Goal: Participate in discussion: Engage in conversation with other users on a specific topic

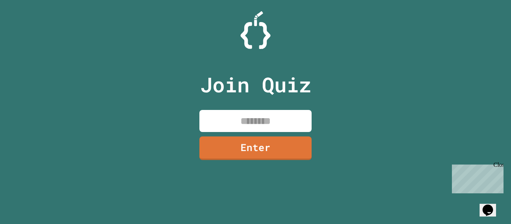
click at [286, 127] on input at bounding box center [256, 121] width 112 height 22
click at [272, 119] on input at bounding box center [256, 121] width 112 height 22
click at [396, 68] on div "Join Quiz Enter" at bounding box center [255, 112] width 511 height 224
click at [321, 99] on div "Join Quiz Enter" at bounding box center [255, 112] width 511 height 224
click at [305, 110] on input at bounding box center [256, 121] width 112 height 22
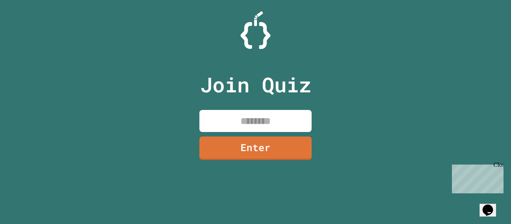
click at [319, 106] on div "Join Quiz Enter" at bounding box center [255, 112] width 511 height 224
click at [296, 114] on input at bounding box center [256, 121] width 112 height 22
click at [334, 95] on div "Join Quiz Enter" at bounding box center [255, 112] width 511 height 224
click at [287, 116] on input at bounding box center [256, 121] width 112 height 22
click at [316, 103] on div "Join Quiz Enter" at bounding box center [256, 112] width 126 height 187
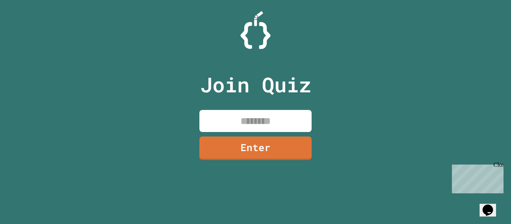
click at [301, 117] on input at bounding box center [256, 121] width 112 height 22
click at [316, 107] on div "Join Quiz Enter" at bounding box center [256, 112] width 126 height 187
click at [297, 119] on input at bounding box center [256, 121] width 112 height 22
type input "*"
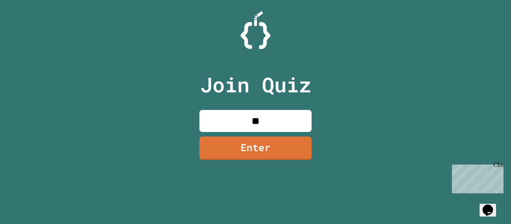
type input "*"
type input "********"
click at [305, 148] on link "Enter" at bounding box center [256, 147] width 112 height 25
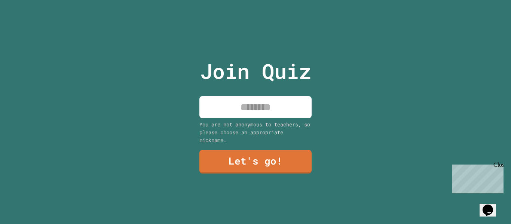
click at [284, 119] on div "Join Quiz You are not anonymous to teachers, so please choose an appropriate ni…" at bounding box center [256, 112] width 126 height 224
click at [276, 112] on input at bounding box center [256, 107] width 112 height 22
click at [321, 134] on div "Join Quiz You are not anonymous to teachers, so please choose an appropriate ni…" at bounding box center [255, 112] width 511 height 224
click at [292, 113] on input at bounding box center [256, 107] width 112 height 22
type input "*****"
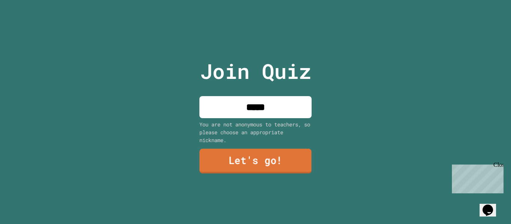
click at [298, 173] on link "Let's go!" at bounding box center [256, 161] width 112 height 25
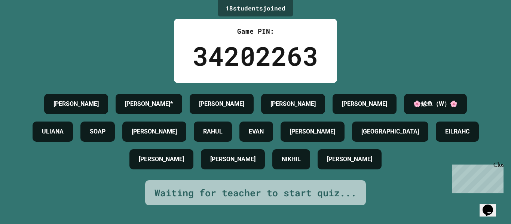
click at [499, 167] on div "Close" at bounding box center [498, 166] width 9 height 9
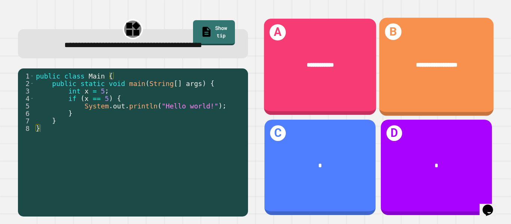
click at [338, 85] on div "**********" at bounding box center [320, 67] width 113 height 97
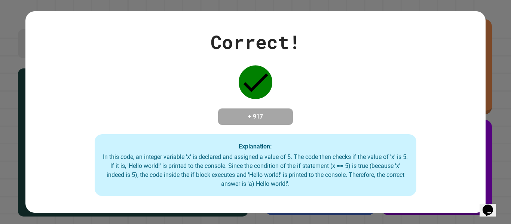
click at [510, 122] on div "Correct! + 917 Explanation: In this code, an integer variable 'x' is declared a…" at bounding box center [255, 112] width 511 height 224
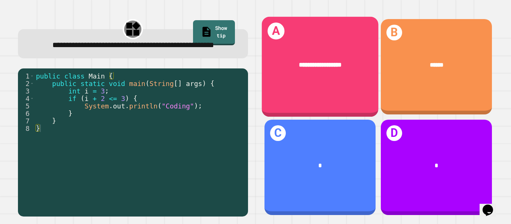
click at [316, 79] on div "**********" at bounding box center [320, 65] width 117 height 35
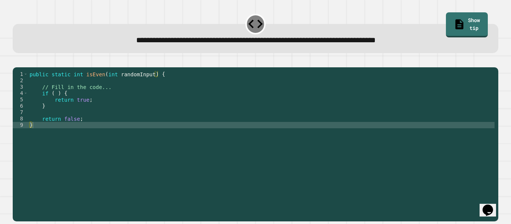
click at [56, 105] on div "public static int isEven ( int randomInput ) { // Fill in the code... if ( ) { …" at bounding box center [261, 141] width 467 height 140
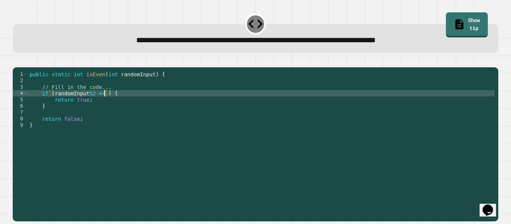
scroll to position [0, 10]
click at [51, 119] on div "public static int isEven ( int randomInput ) { // Fill in the code... if ( rand…" at bounding box center [261, 141] width 467 height 140
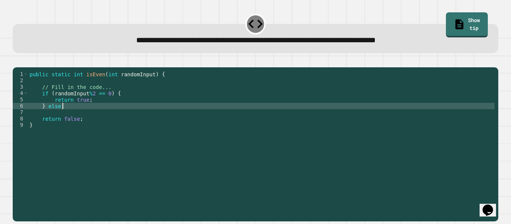
scroll to position [0, 4]
click at [42, 129] on div "public static int isEven ( int randomInput ) { // Fill in the code... if ( rand…" at bounding box center [261, 141] width 467 height 140
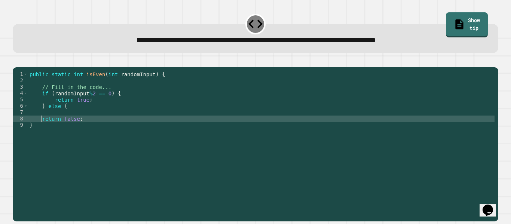
click at [101, 127] on div "public static int isEven ( int randomInput ) { // Fill in the code... if ( rand…" at bounding box center [261, 141] width 467 height 140
type textarea "**********"
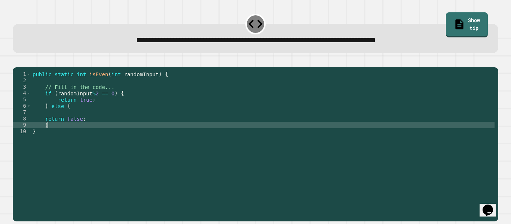
scroll to position [0, 1]
click at [16, 61] on button "button" at bounding box center [16, 61] width 0 height 0
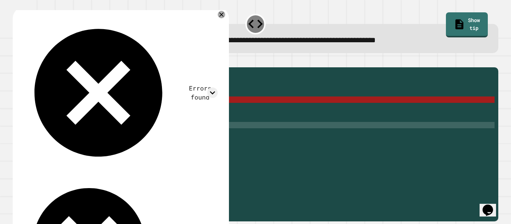
click at [45, 132] on div "public static int isEven ( int randomInput ) { // Fill in the code... if ( rand…" at bounding box center [263, 141] width 464 height 140
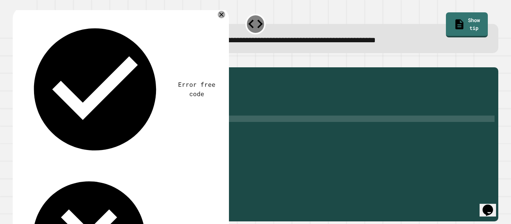
click at [52, 117] on div "public static int isEven ( int randomInput ) { // Fill in the code... if ( rand…" at bounding box center [263, 141] width 464 height 140
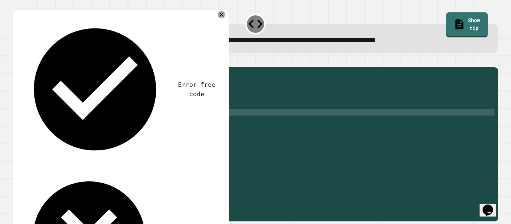
scroll to position [0, 2]
click at [16, 61] on icon "button" at bounding box center [16, 61] width 0 height 0
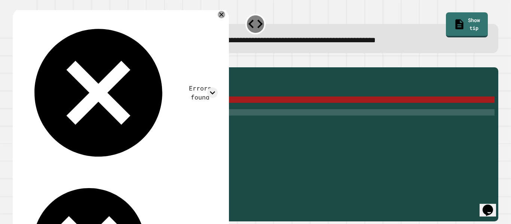
click at [94, 86] on div "public static int isEven ( int randomInput ) { // Fill in the code... if ( rand…" at bounding box center [263, 141] width 464 height 140
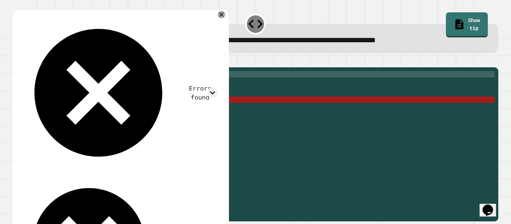
click at [94, 86] on div "public static int isEven ( int randomInput ) { // Fill in the code... if ( rand…" at bounding box center [263, 141] width 464 height 140
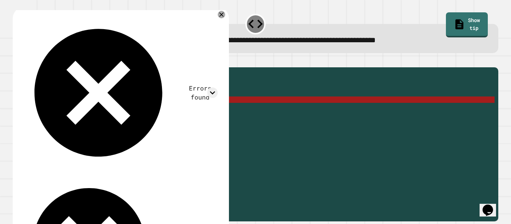
click at [81, 85] on div "public static int isEven ( int randomInput ) { // Fill in the code... if ( rand…" at bounding box center [263, 141] width 464 height 140
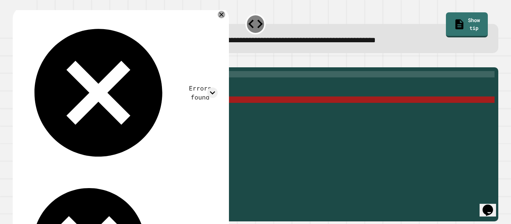
click at [81, 85] on div "public static int isEven ( int randomInput ) { // Fill in the code... if ( rand…" at bounding box center [263, 141] width 464 height 140
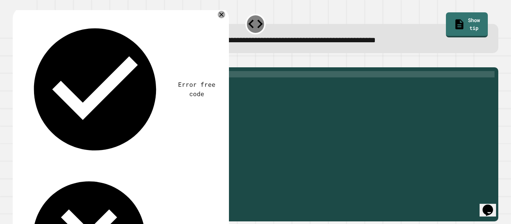
scroll to position [0, 8]
type textarea "**********"
click at [16, 61] on button "button" at bounding box center [16, 61] width 0 height 0
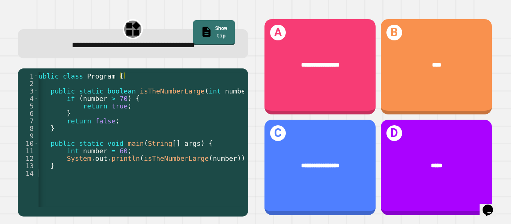
scroll to position [0, 6]
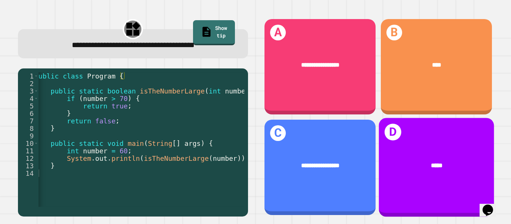
click at [406, 147] on div "D *****" at bounding box center [436, 167] width 115 height 99
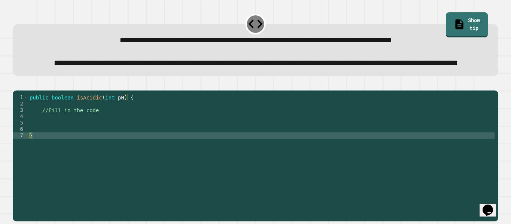
click at [100, 136] on div "public boolean isAcidic ( int pH ) { //Fill in the code }" at bounding box center [261, 148] width 467 height 108
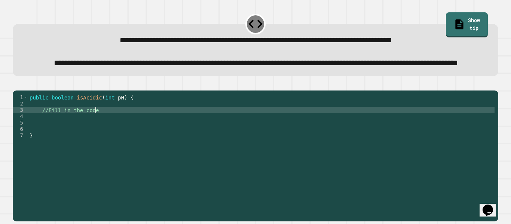
click at [100, 132] on div "public boolean isAcidic ( int pH ) { //Fill in the code }" at bounding box center [261, 148] width 467 height 108
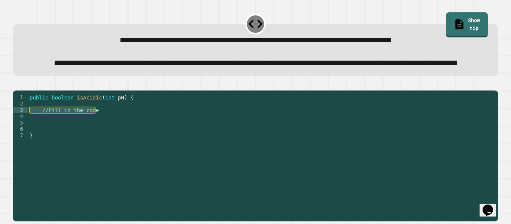
drag, startPoint x: 100, startPoint y: 132, endPoint x: 44, endPoint y: 133, distance: 55.4
click at [44, 133] on div "public boolean isAcidic ( int pH ) { //Fill in the code }" at bounding box center [261, 148] width 467 height 108
type textarea "**********"
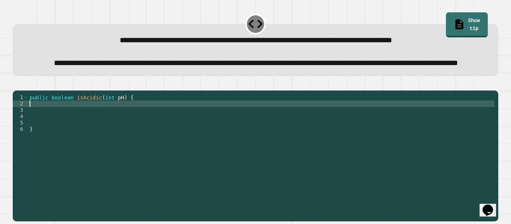
type textarea "**********"
type textarea "*"
type textarea "**********"
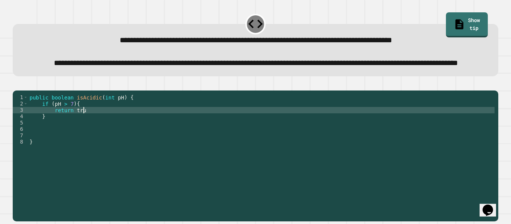
scroll to position [0, 7]
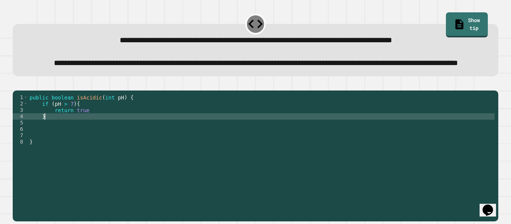
click at [66, 140] on div "public boolean isAcidic ( int pH ) { if ( pH > 7 ) { return true } }" at bounding box center [261, 148] width 467 height 108
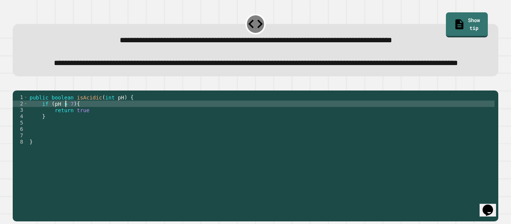
click at [65, 129] on div "public boolean isAcidic ( int pH ) { if ( pH > 7 ) { return true } }" at bounding box center [261, 148] width 467 height 108
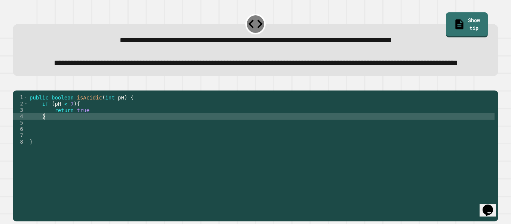
click at [60, 141] on div "public boolean isAcidic ( int pH ) { if ( pH < 7 ) { return true } }" at bounding box center [261, 148] width 467 height 108
type textarea "*"
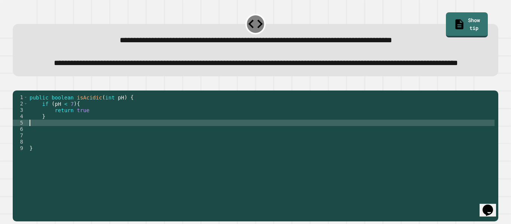
scroll to position [0, 0]
type textarea "*"
click at [16, 84] on button "button" at bounding box center [16, 84] width 0 height 0
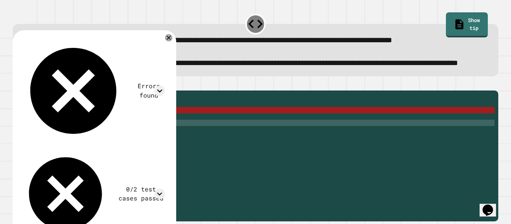
click at [50, 122] on div "public boolean isAcidic ( int pH ) { if ( pH < 7 ) { return true } return false…" at bounding box center [261, 148] width 467 height 108
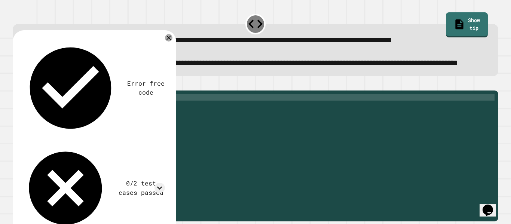
scroll to position [0, 6]
click at [16, 84] on button "button" at bounding box center [16, 84] width 0 height 0
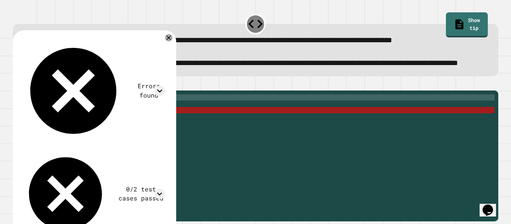
click at [89, 131] on div "public static boolean isAcidic ( int pH ) { if ( pH < 7 ) { return true } retur…" at bounding box center [261, 148] width 467 height 108
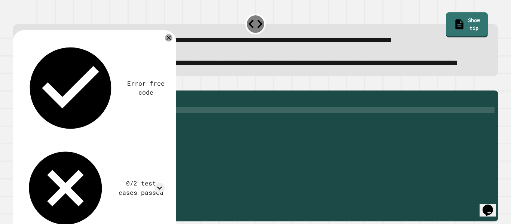
scroll to position [0, 7]
click at [56, 120] on div "public static boolean isAcidic ( int pH ) { if ( pH < 7 ) { return true ; } ret…" at bounding box center [261, 148] width 467 height 108
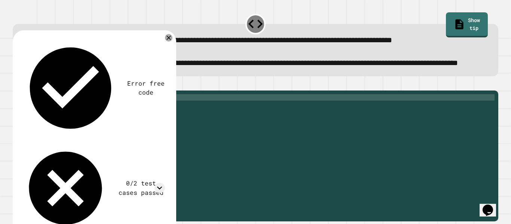
type textarea "**********"
click at [16, 84] on button "button" at bounding box center [16, 84] width 0 height 0
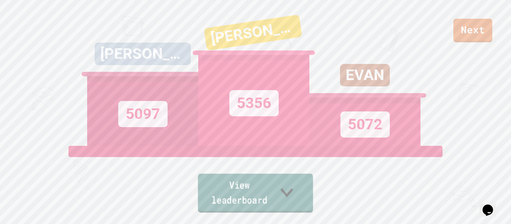
click at [263, 209] on link "View leaderboard" at bounding box center [255, 193] width 115 height 39
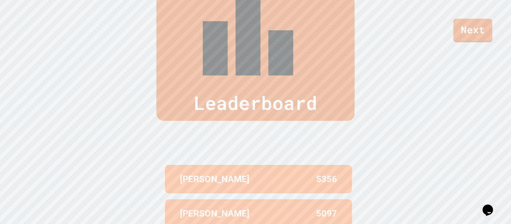
scroll to position [0, 0]
